Goal: Information Seeking & Learning: Learn about a topic

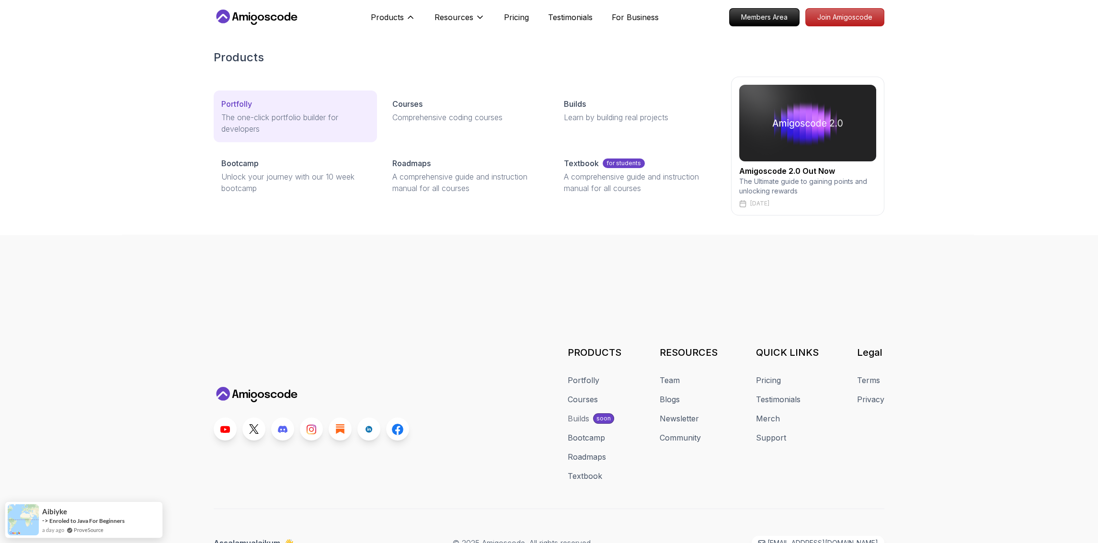
click at [305, 115] on p "The one-click portfolio builder for developers" at bounding box center [295, 123] width 148 height 23
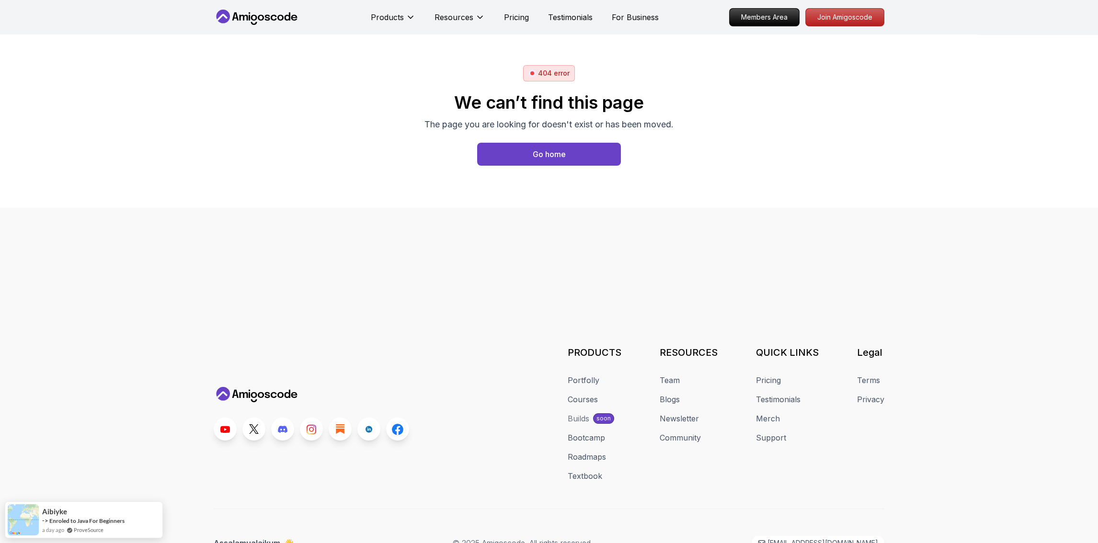
click at [688, 190] on body "Products Resources Pricing Testimonials For Business Members Area Join Amigosco…" at bounding box center [549, 271] width 1098 height 543
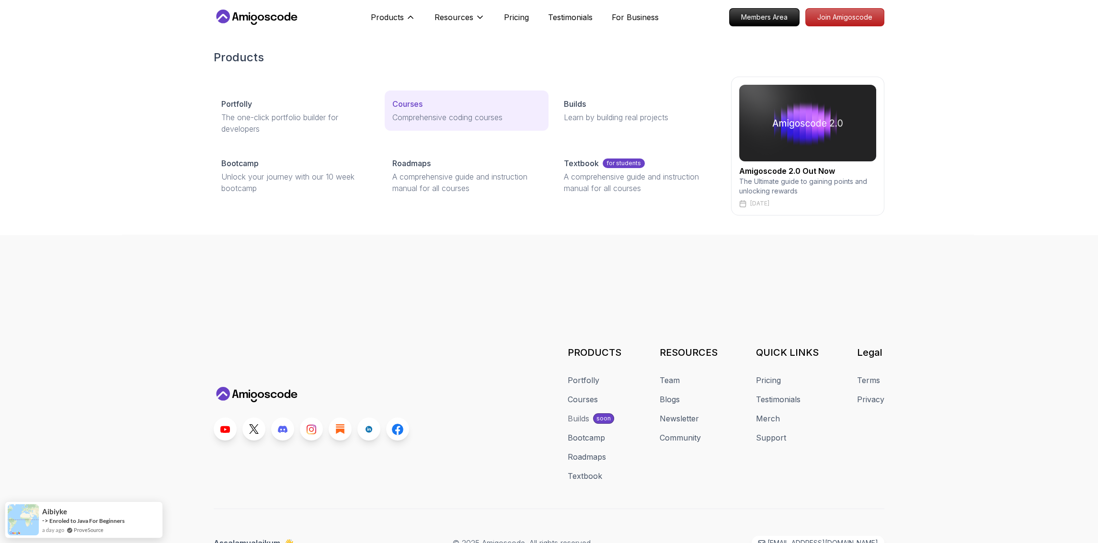
click at [399, 117] on p "Comprehensive coding courses" at bounding box center [467, 118] width 148 height 12
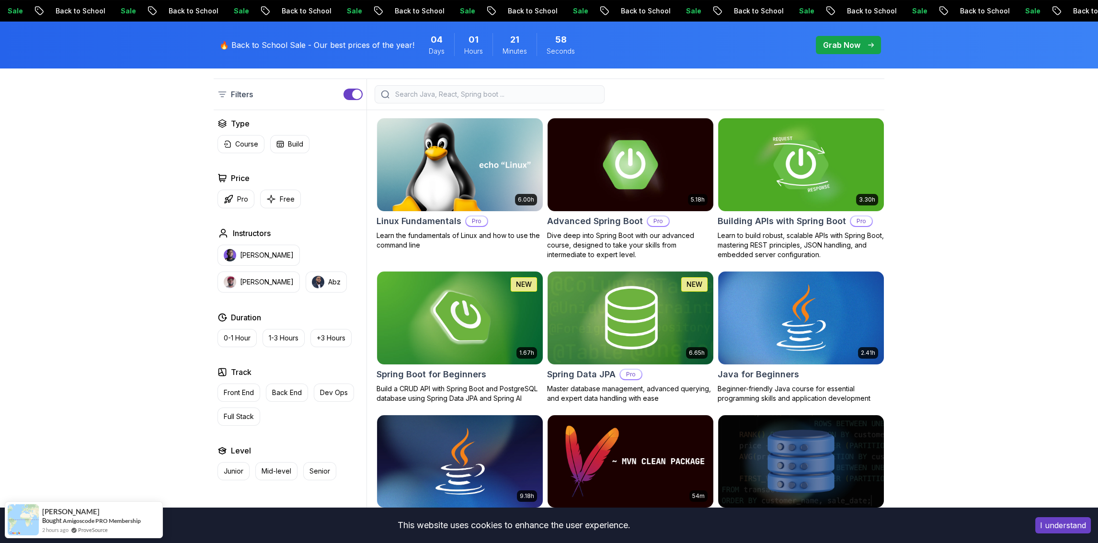
scroll to position [288, 0]
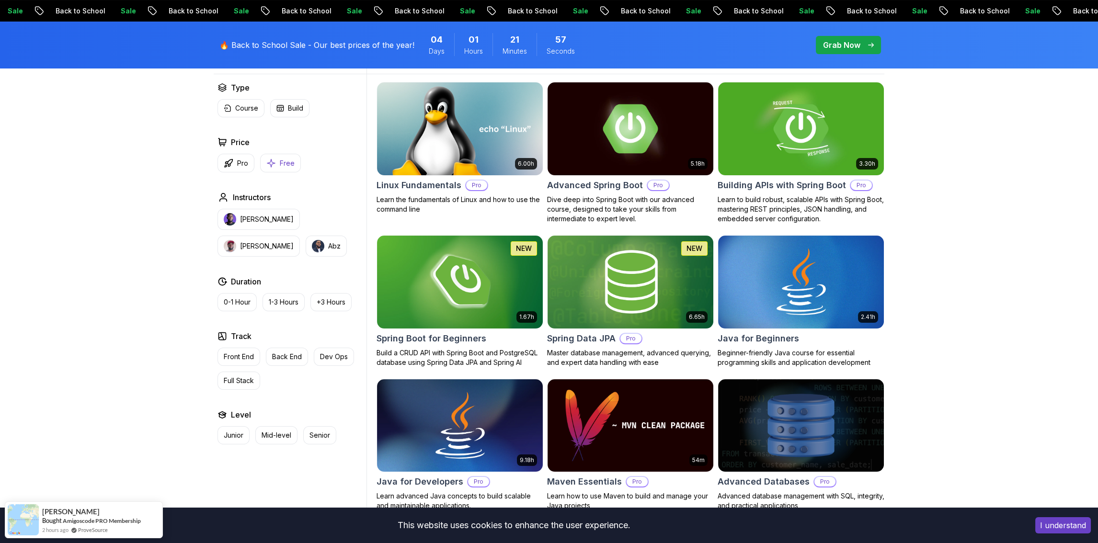
click at [285, 168] on button "Free" at bounding box center [280, 163] width 41 height 19
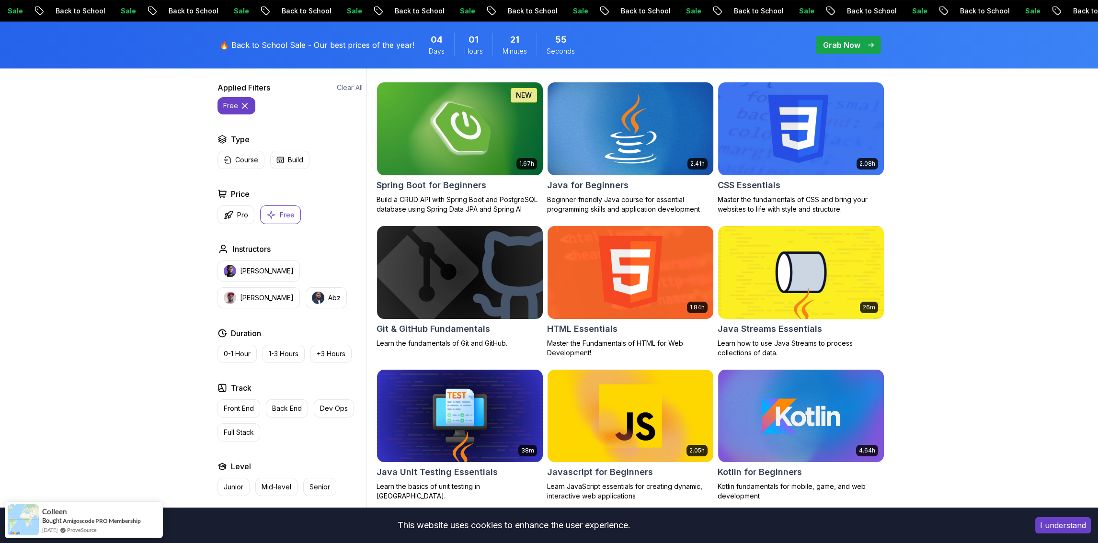
click at [656, 157] on img at bounding box center [630, 128] width 174 height 97
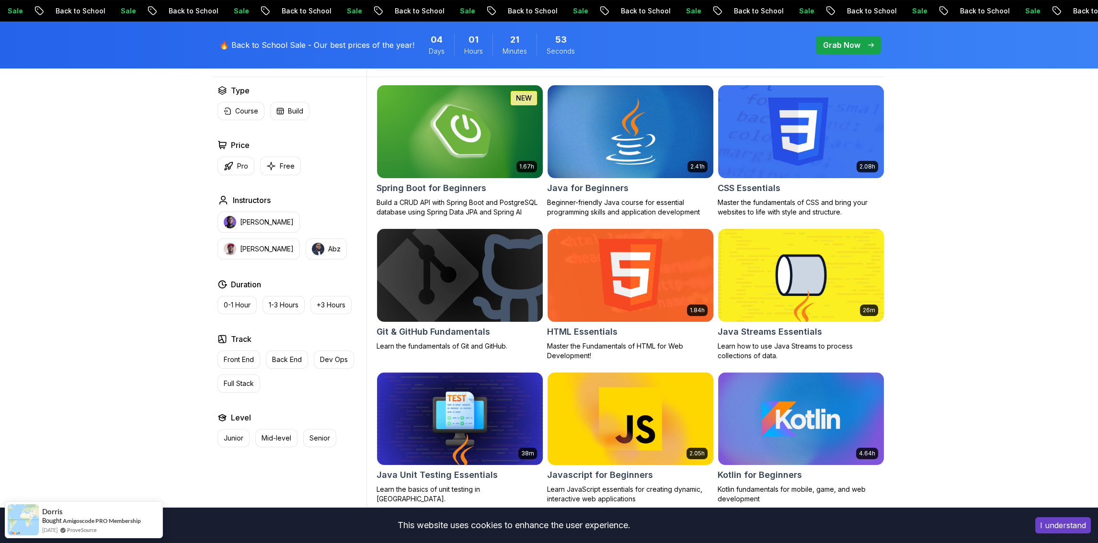
scroll to position [288, 0]
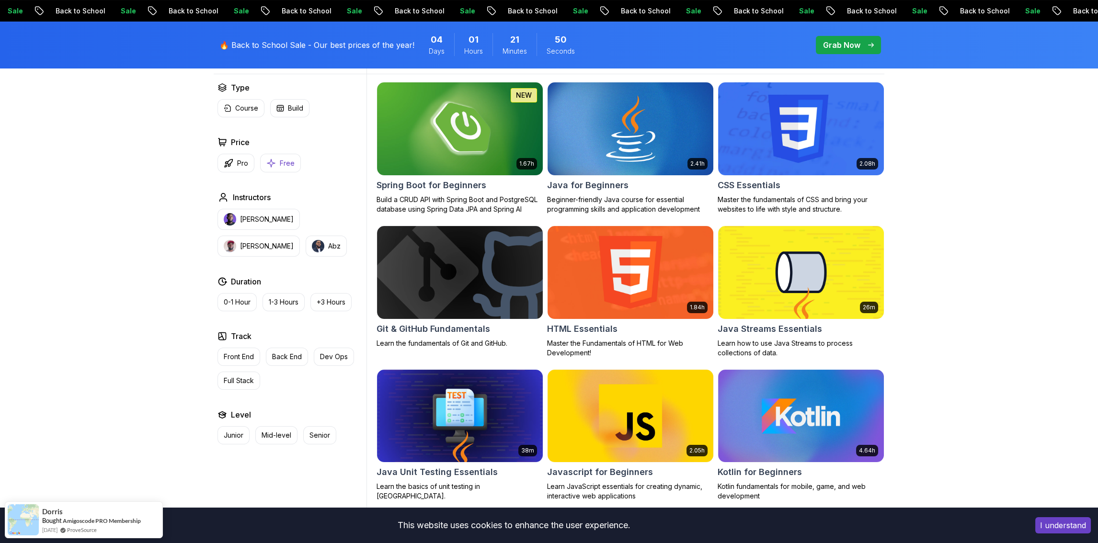
click at [283, 168] on button "Free" at bounding box center [280, 163] width 41 height 19
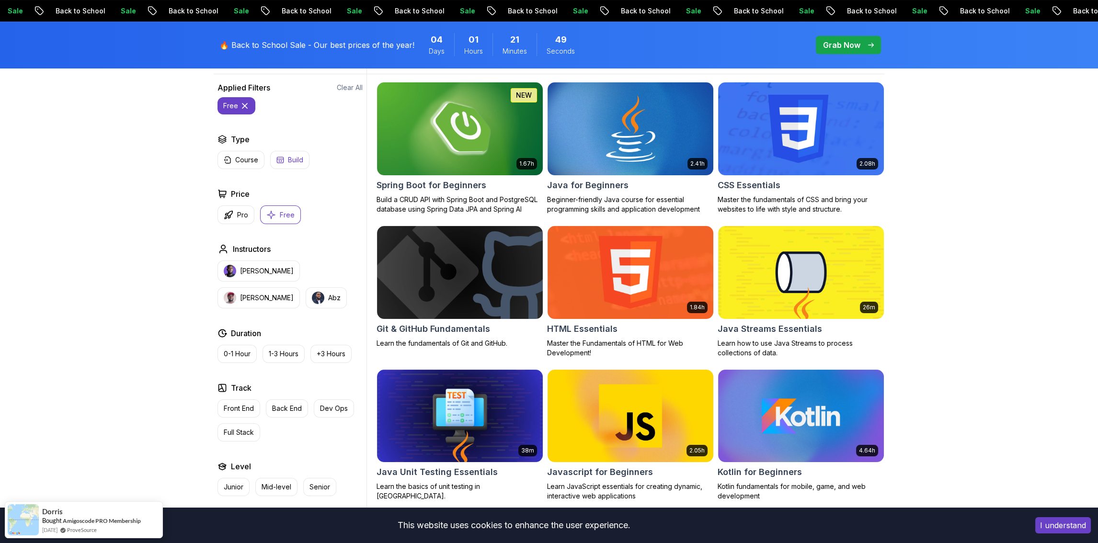
click at [283, 161] on icon "button" at bounding box center [280, 160] width 6 height 6
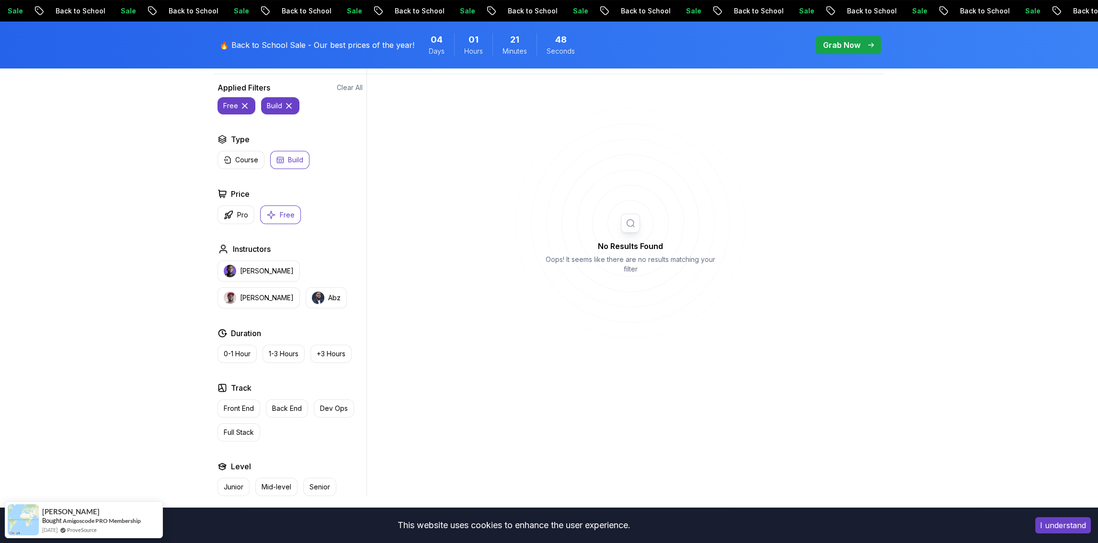
click at [283, 161] on icon "button" at bounding box center [280, 160] width 6 height 6
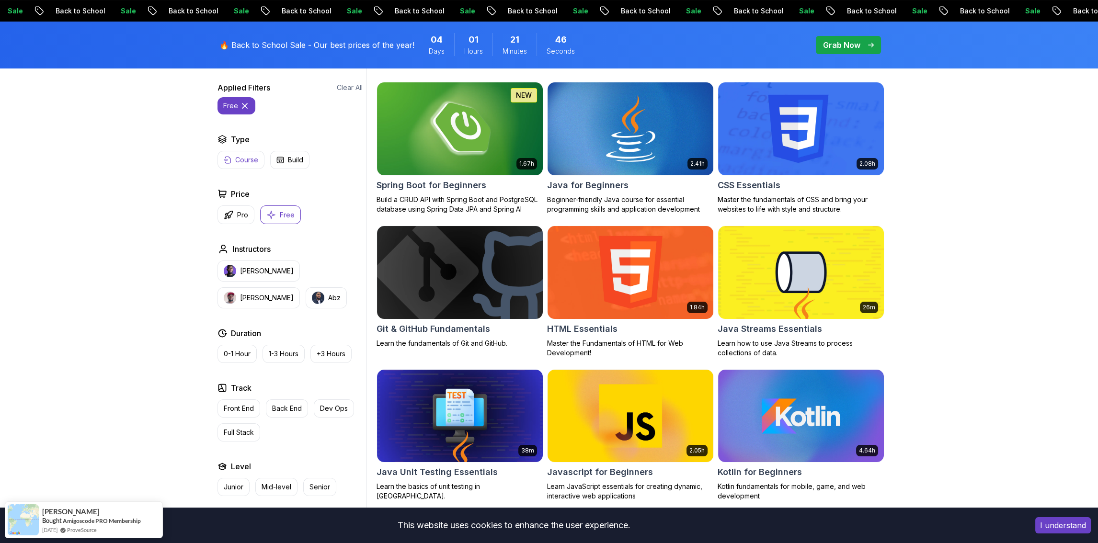
click at [246, 161] on p "Course" at bounding box center [246, 160] width 23 height 10
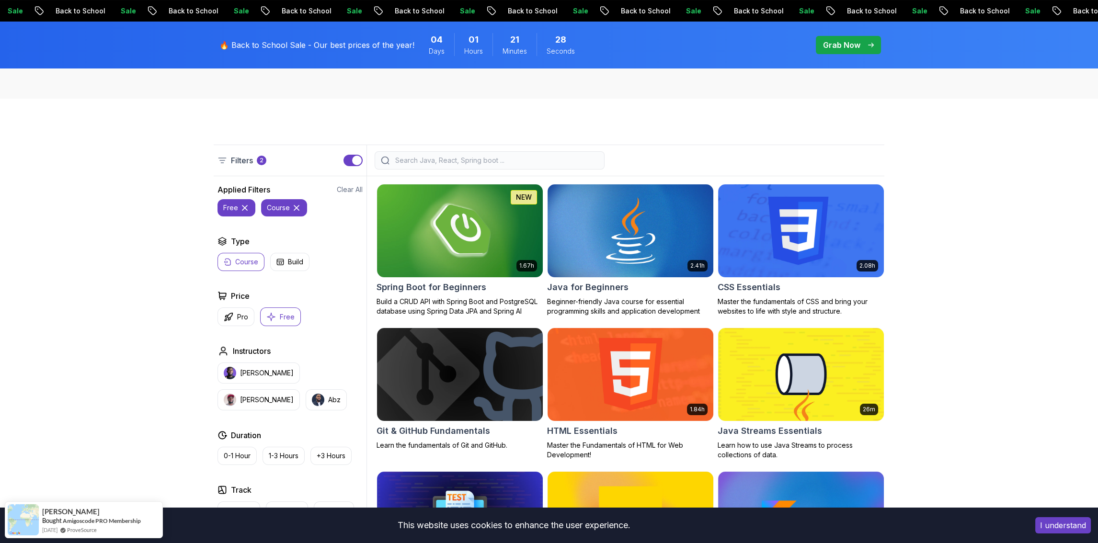
scroll to position [144, 0]
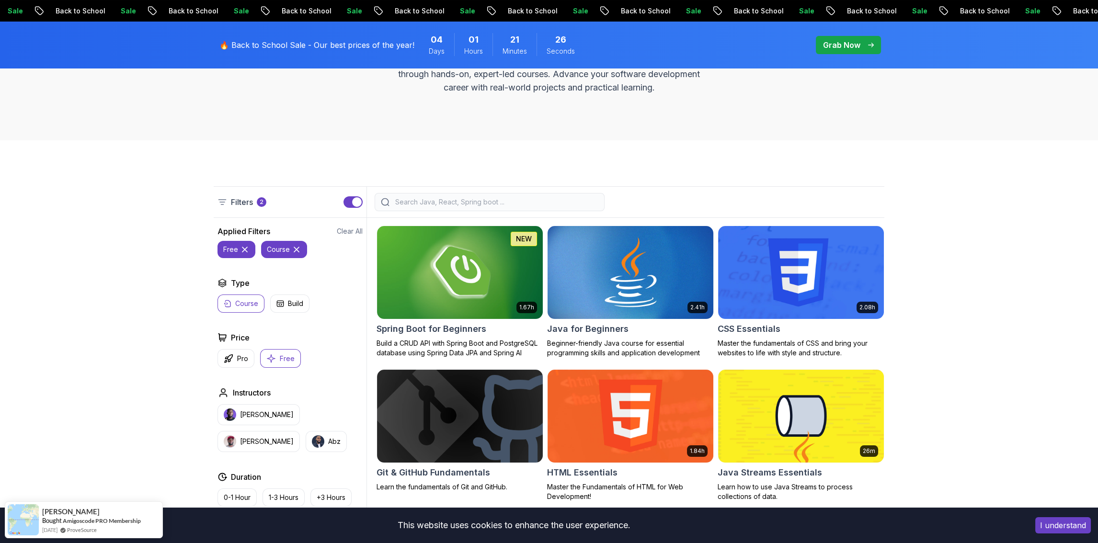
click at [658, 285] on img at bounding box center [630, 272] width 174 height 97
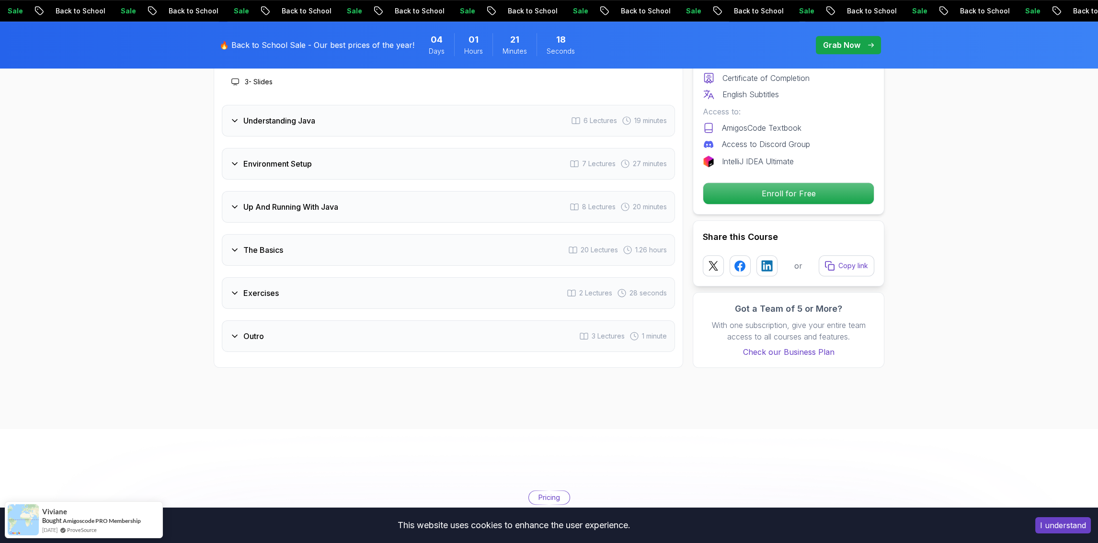
scroll to position [1486, 0]
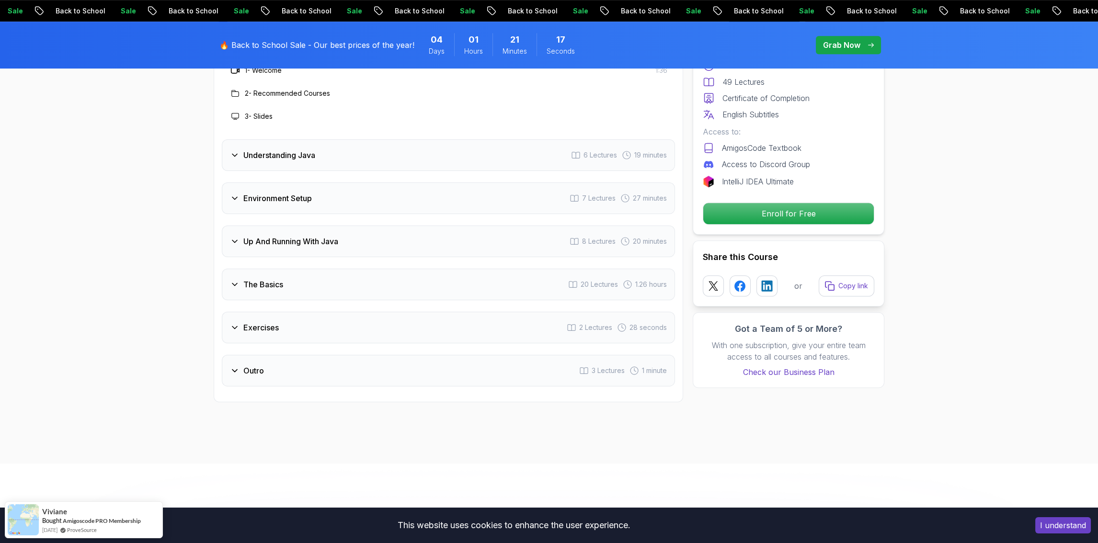
click at [371, 355] on div "Outro 3 Lectures 1 minute" at bounding box center [448, 371] width 453 height 32
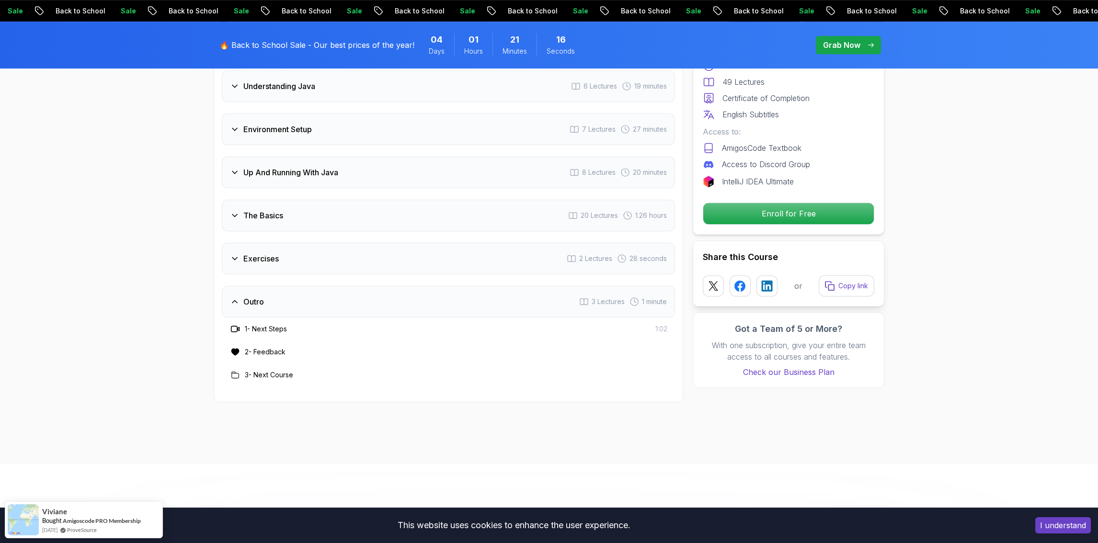
click at [326, 243] on div "Exercises 2 Lectures 28 seconds" at bounding box center [448, 259] width 453 height 32
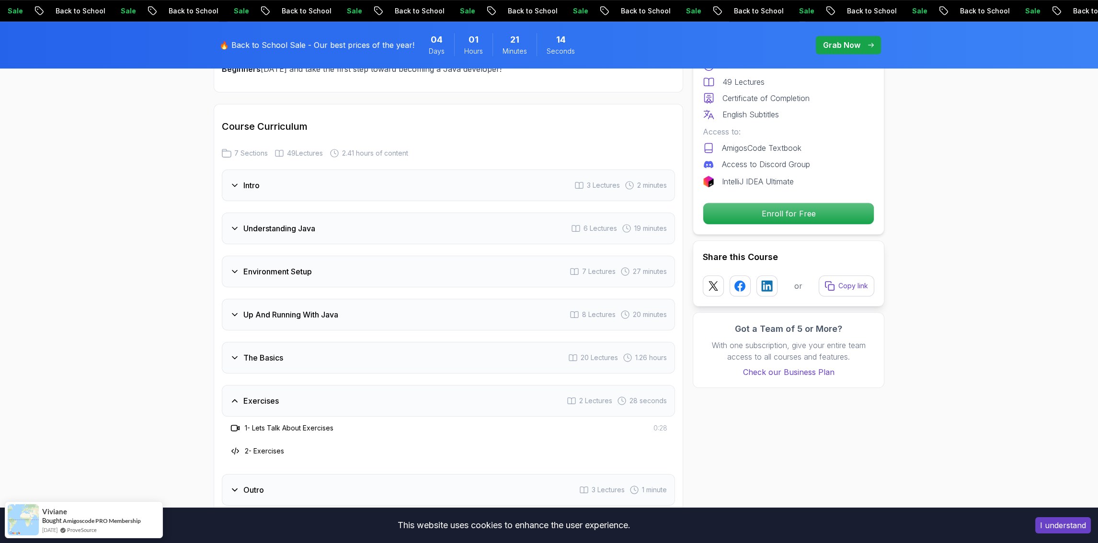
scroll to position [1342, 0]
click at [347, 344] on div "The Basics 20 Lectures 1.26 hours" at bounding box center [448, 360] width 453 height 32
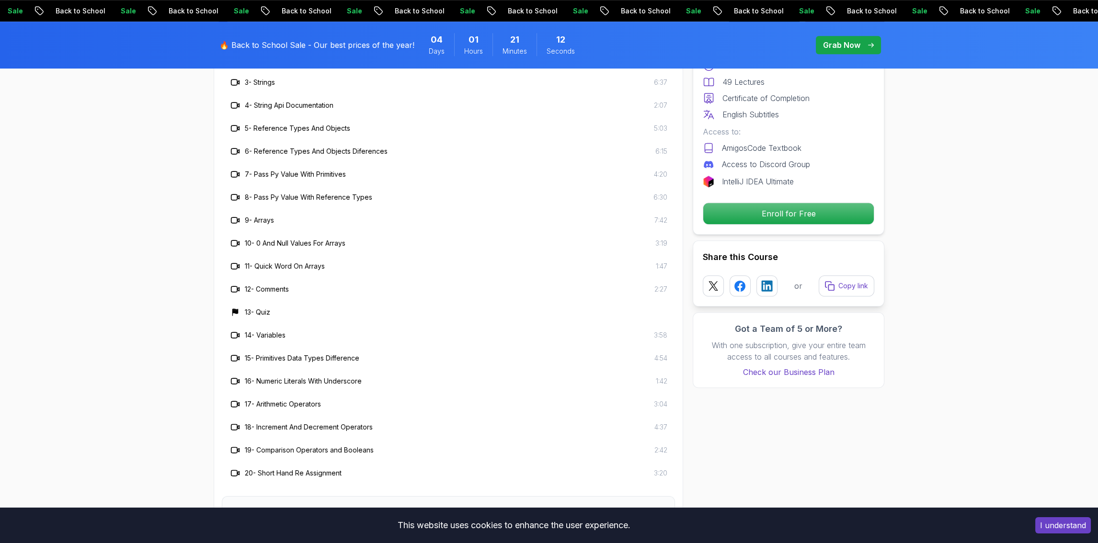
scroll to position [1773, 0]
